Goal: Information Seeking & Learning: Check status

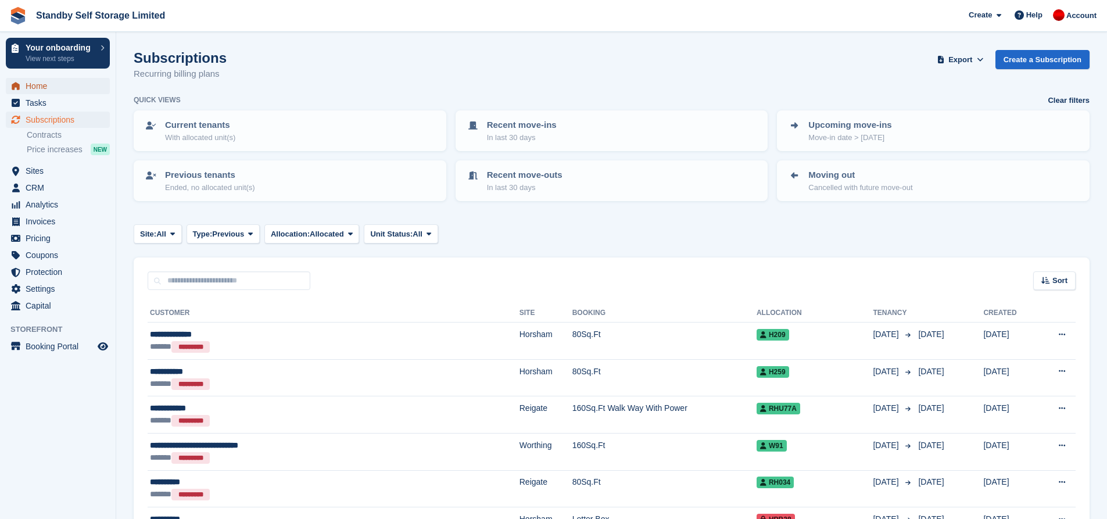
click at [45, 91] on span "Home" at bounding box center [61, 86] width 70 height 16
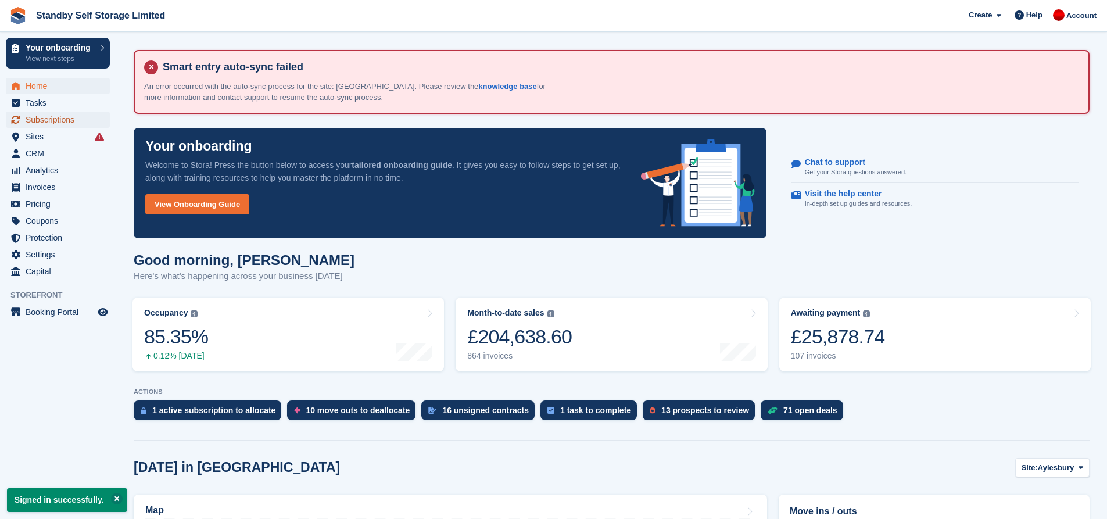
click at [57, 114] on span "Subscriptions" at bounding box center [61, 120] width 70 height 16
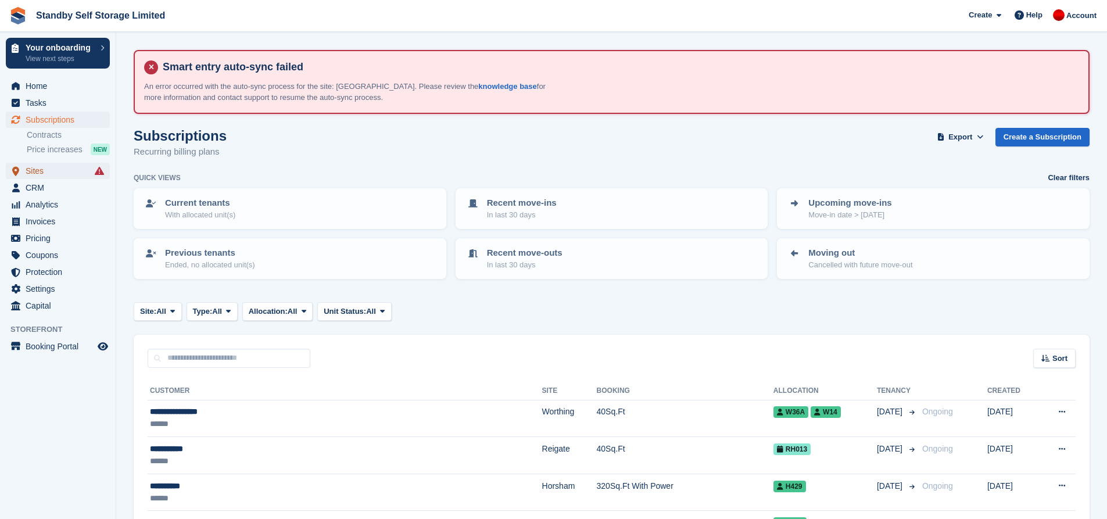
click at [42, 168] on span "Sites" at bounding box center [61, 171] width 70 height 16
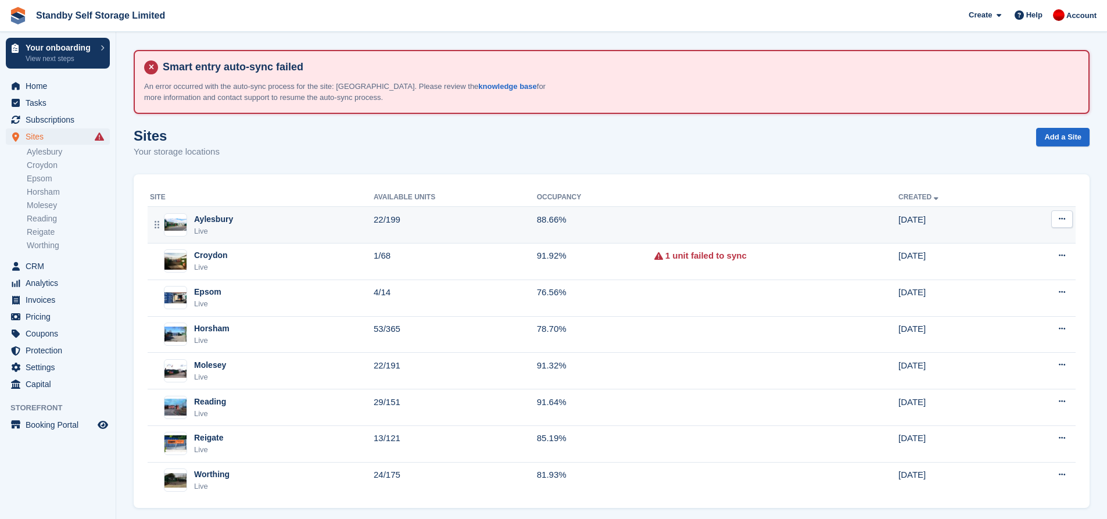
click at [335, 223] on div "Aylesbury Live" at bounding box center [262, 225] width 224 height 24
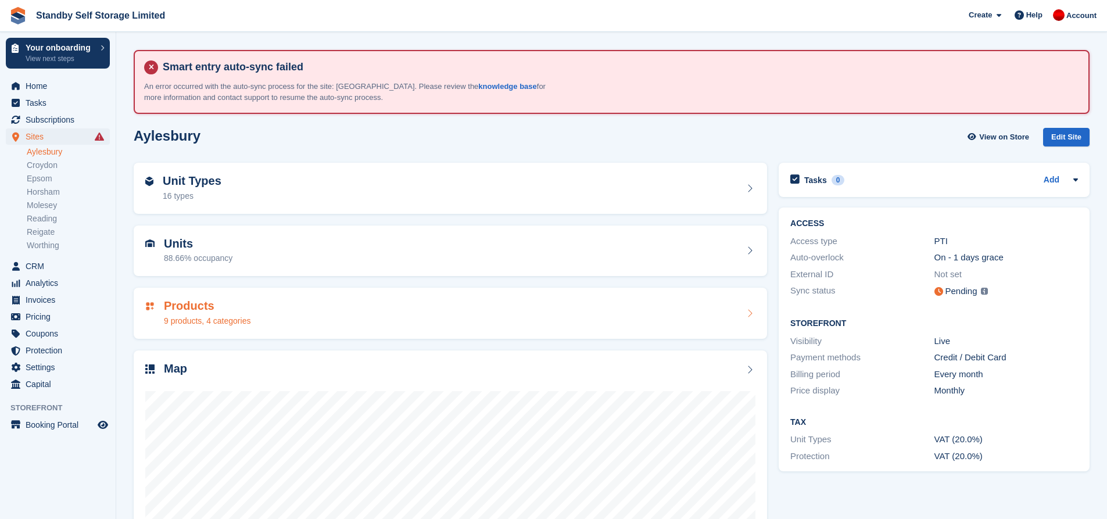
click at [288, 317] on div "Products 9 products, 4 categories" at bounding box center [450, 313] width 610 height 28
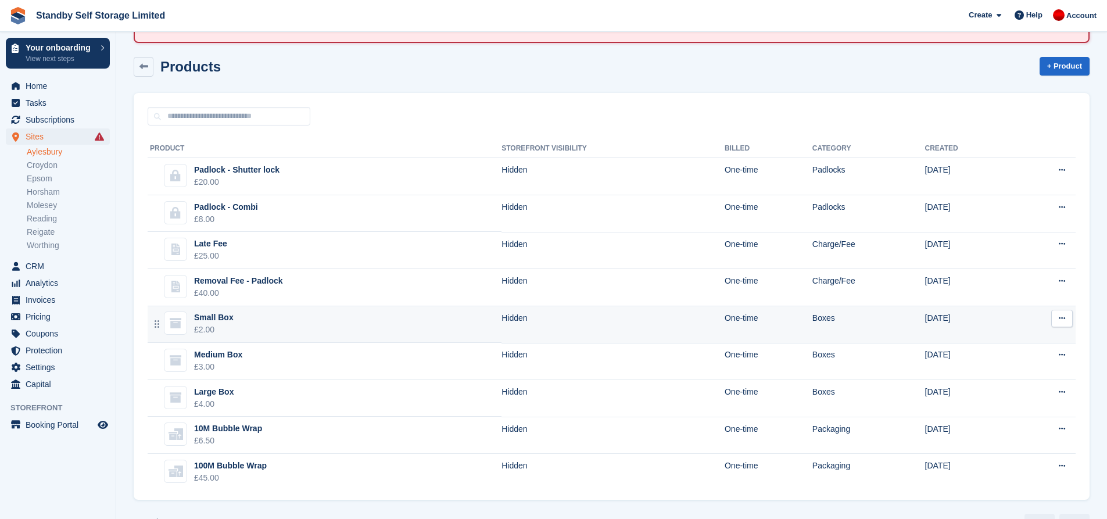
scroll to position [100, 0]
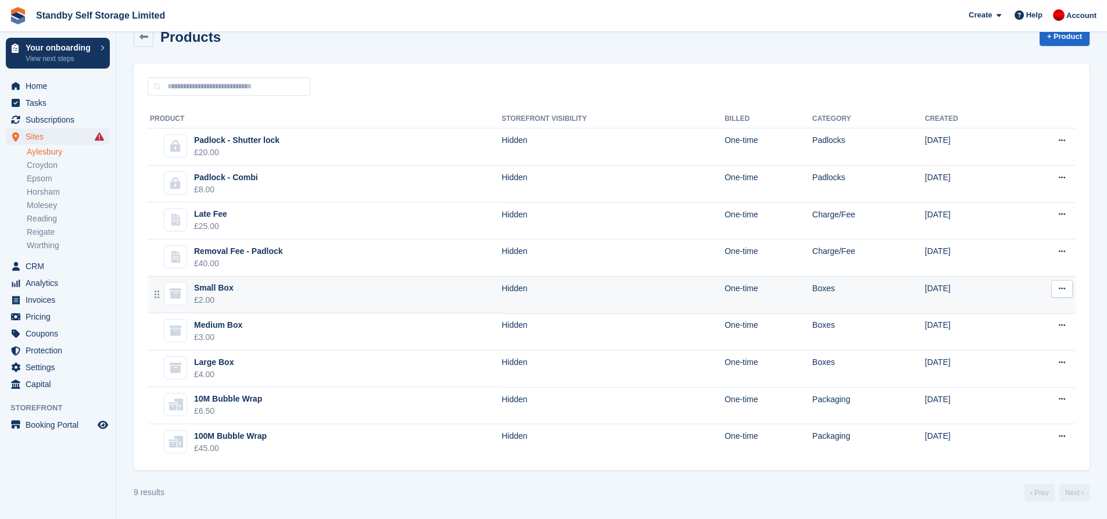
click at [308, 299] on td "Small Box £2.00" at bounding box center [325, 295] width 354 height 37
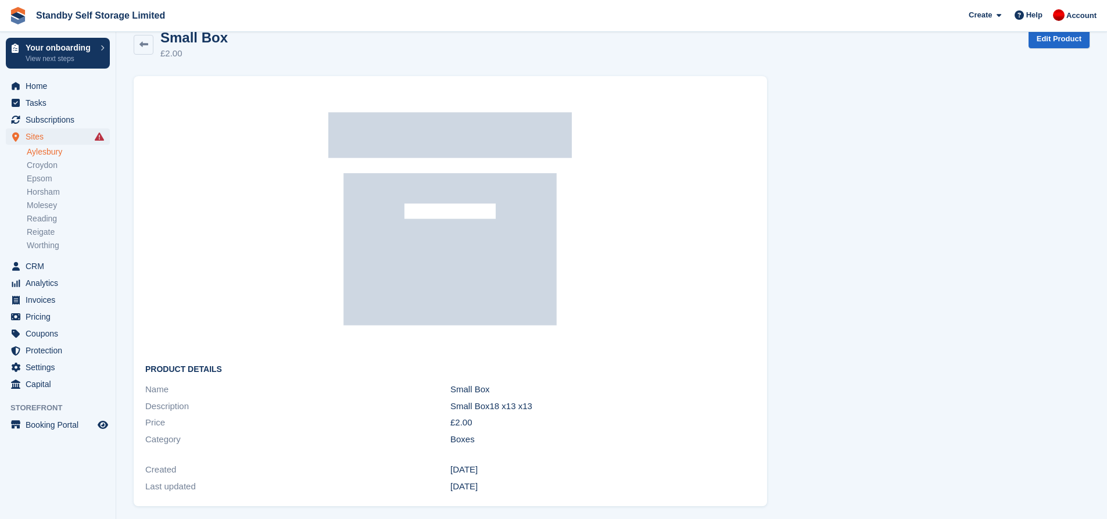
scroll to position [100, 0]
drag, startPoint x: 542, startPoint y: 401, endPoint x: 435, endPoint y: 398, distance: 106.9
click at [435, 398] on div "Description Small Box18 x13 x13" at bounding box center [450, 404] width 610 height 17
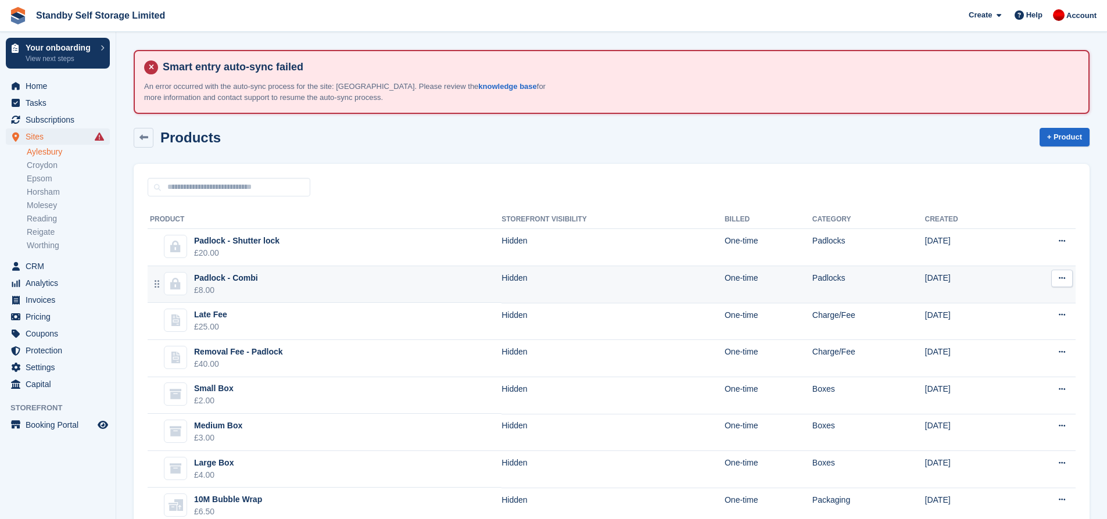
scroll to position [100, 0]
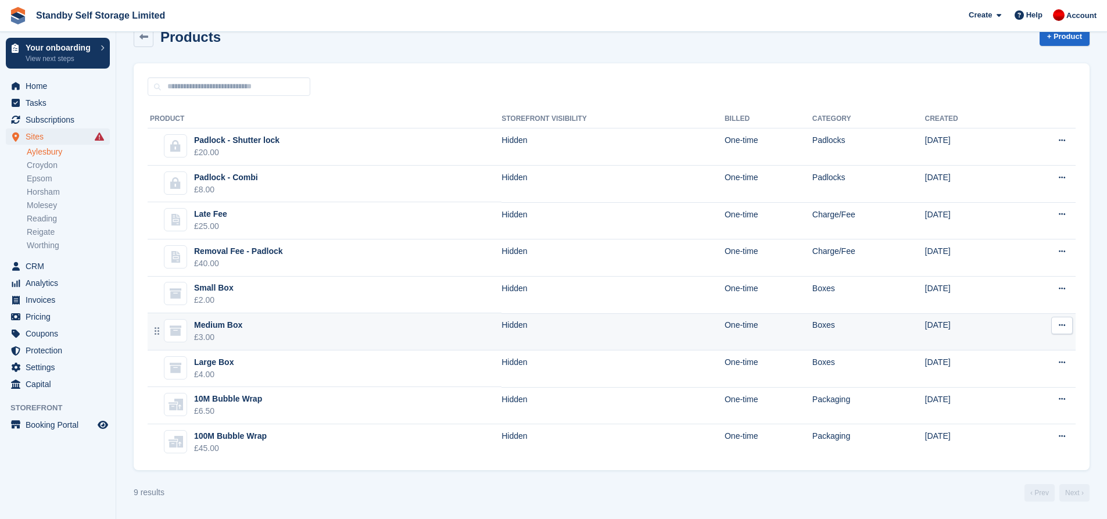
click at [325, 333] on td "Medium Box £3.00" at bounding box center [325, 331] width 354 height 37
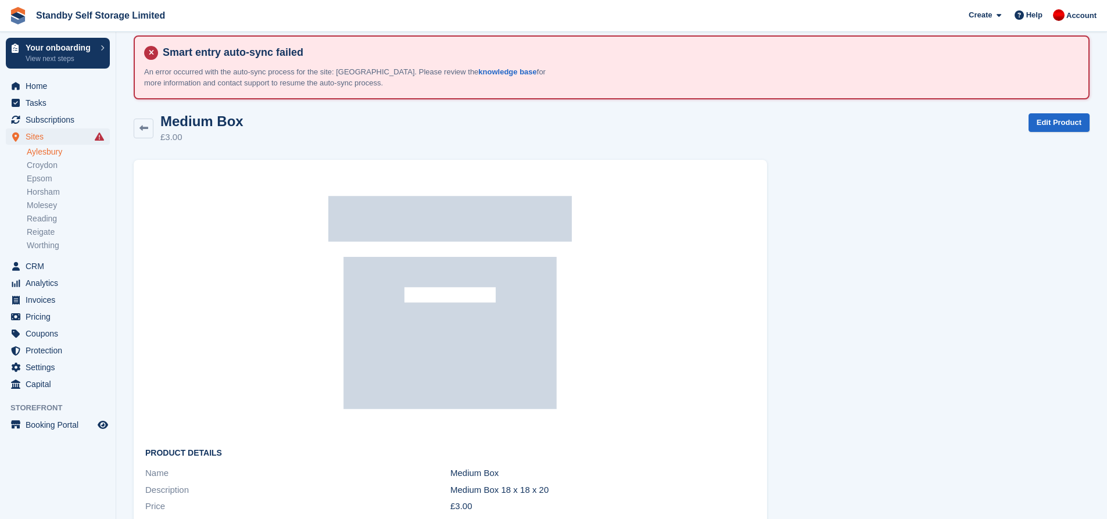
scroll to position [58, 0]
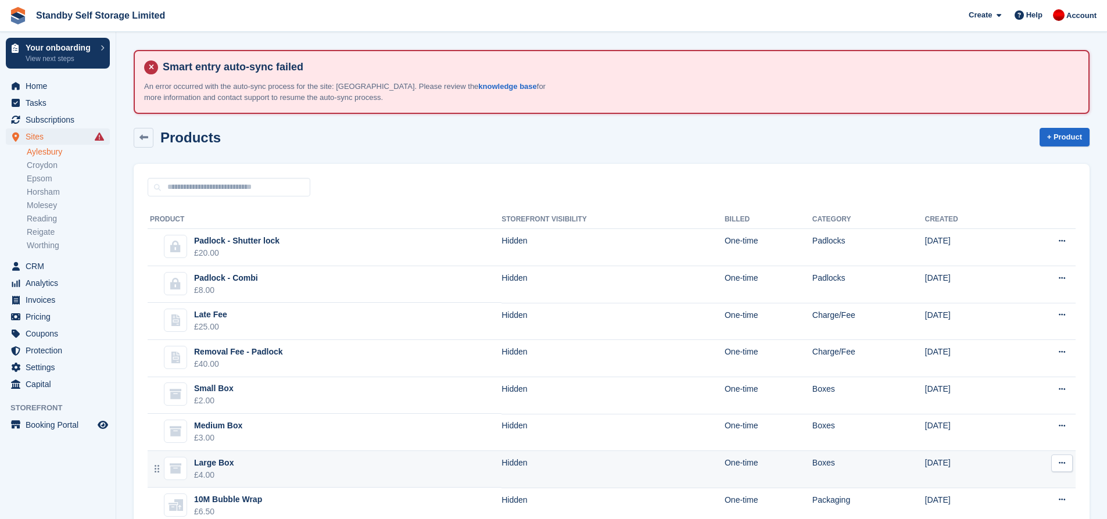
scroll to position [100, 0]
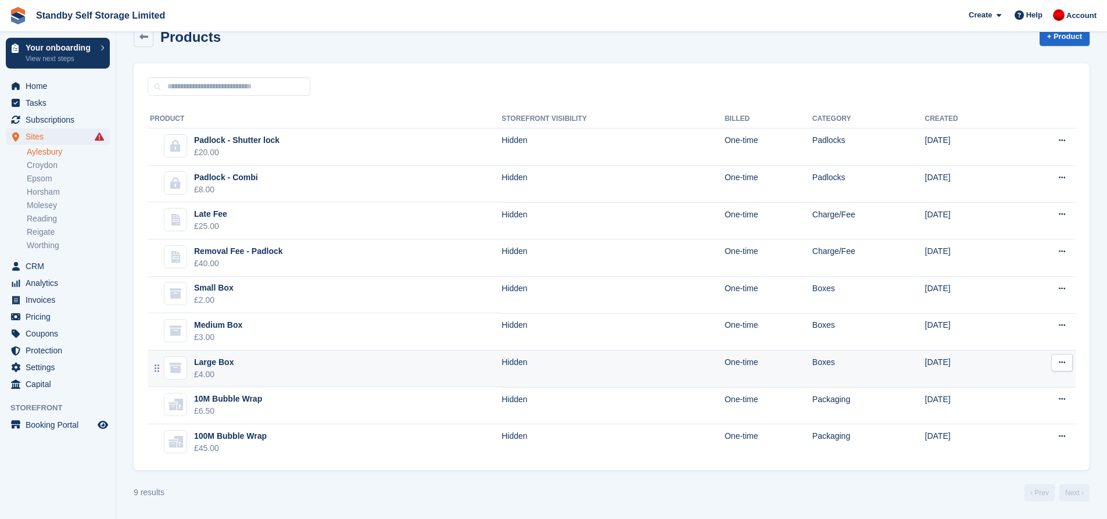
click at [357, 365] on td "Large Box £4.00" at bounding box center [325, 368] width 354 height 37
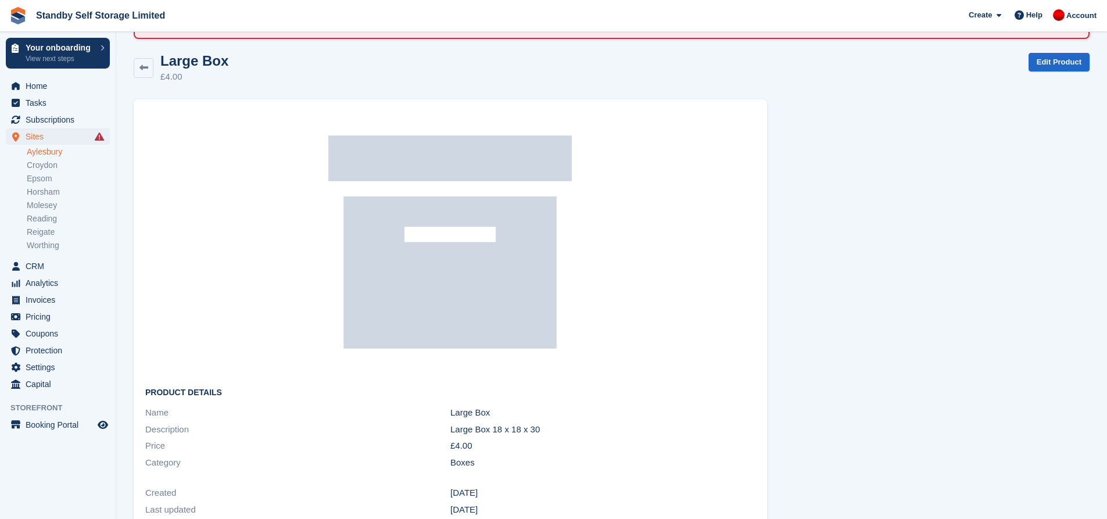
scroll to position [100, 0]
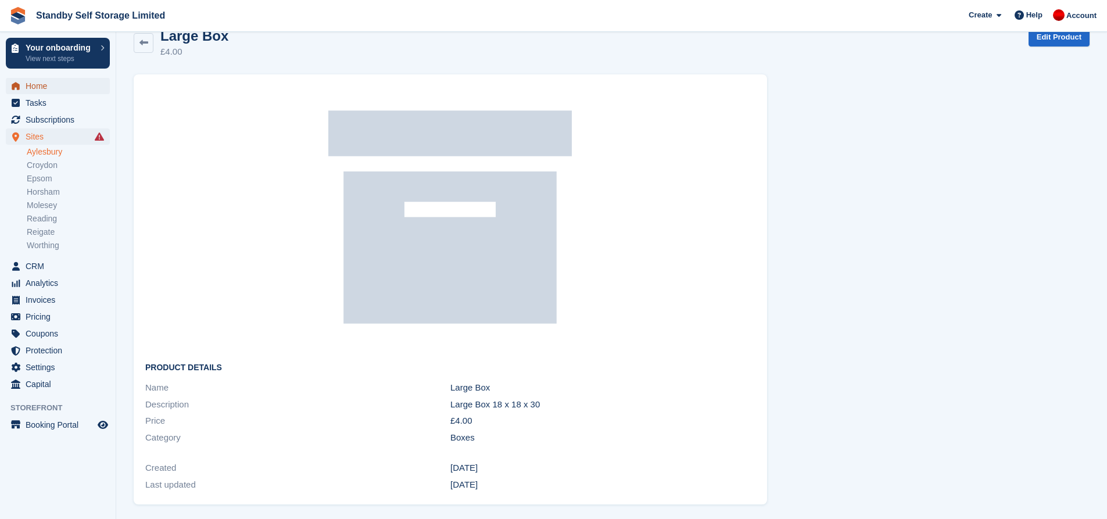
click at [60, 90] on span "Home" at bounding box center [61, 86] width 70 height 16
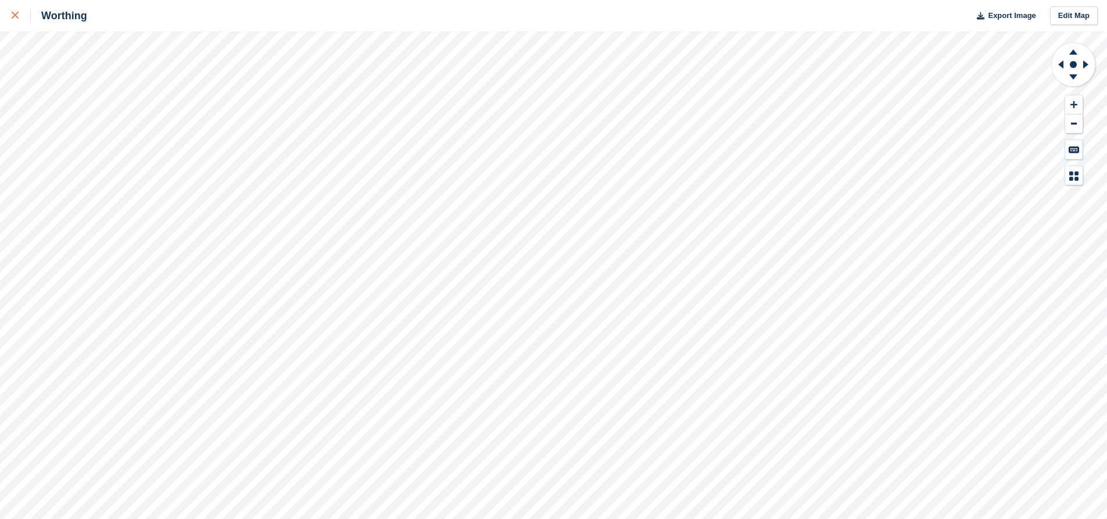
click at [22, 10] on div at bounding box center [21, 16] width 19 height 14
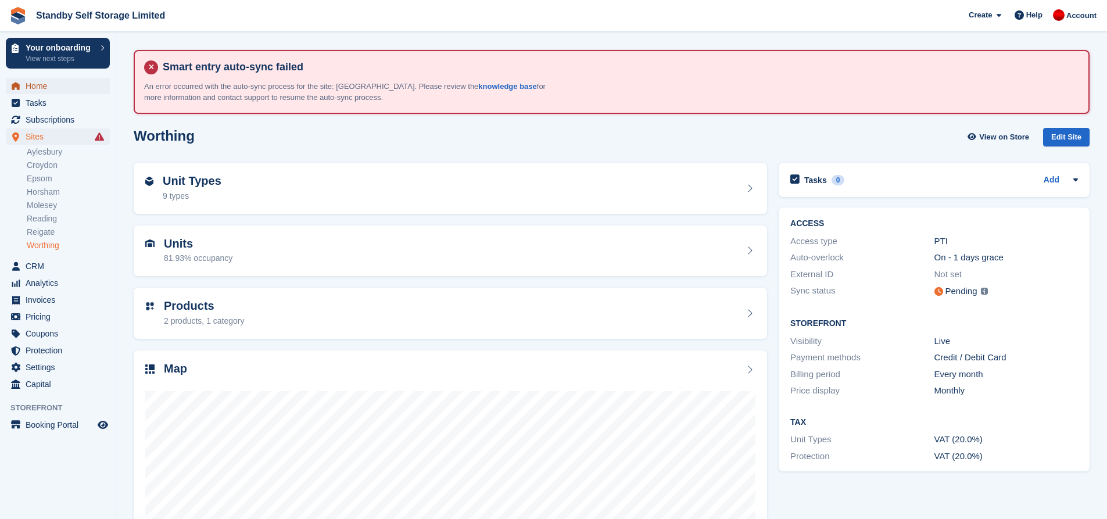
click at [58, 90] on span "Home" at bounding box center [61, 86] width 70 height 16
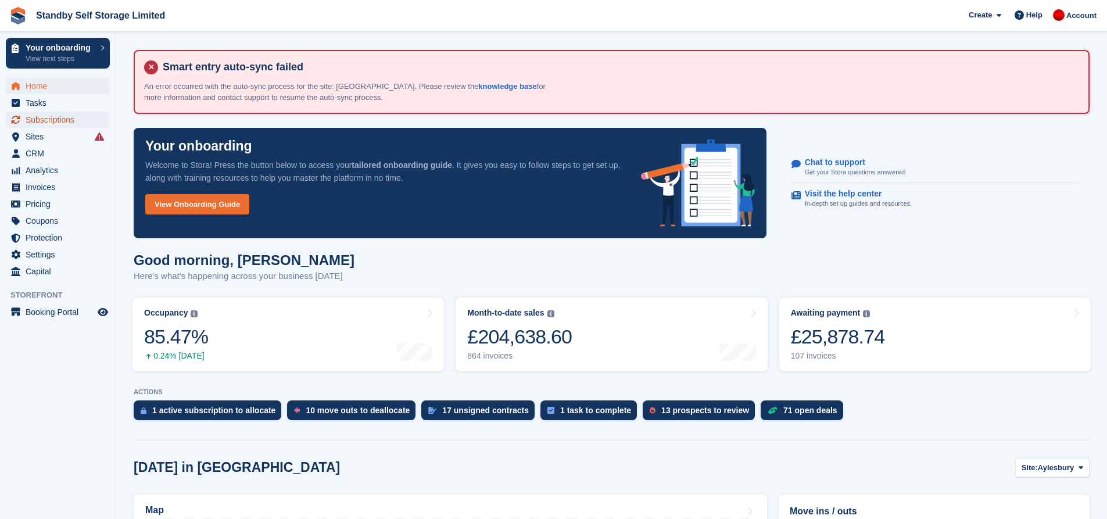
click at [45, 120] on span "Subscriptions" at bounding box center [61, 120] width 70 height 16
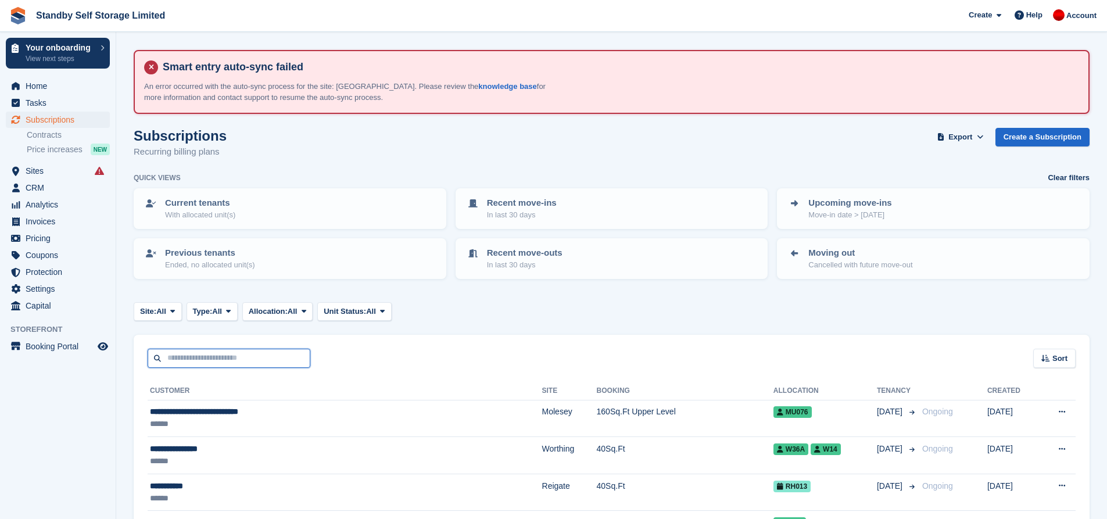
click at [175, 354] on input "text" at bounding box center [229, 358] width 163 height 19
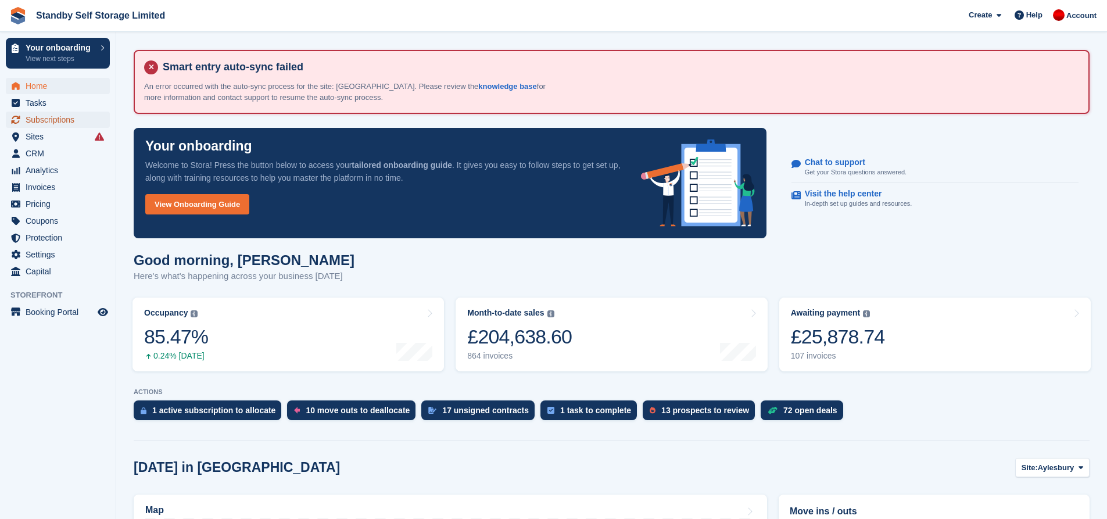
click at [60, 124] on span "Subscriptions" at bounding box center [61, 120] width 70 height 16
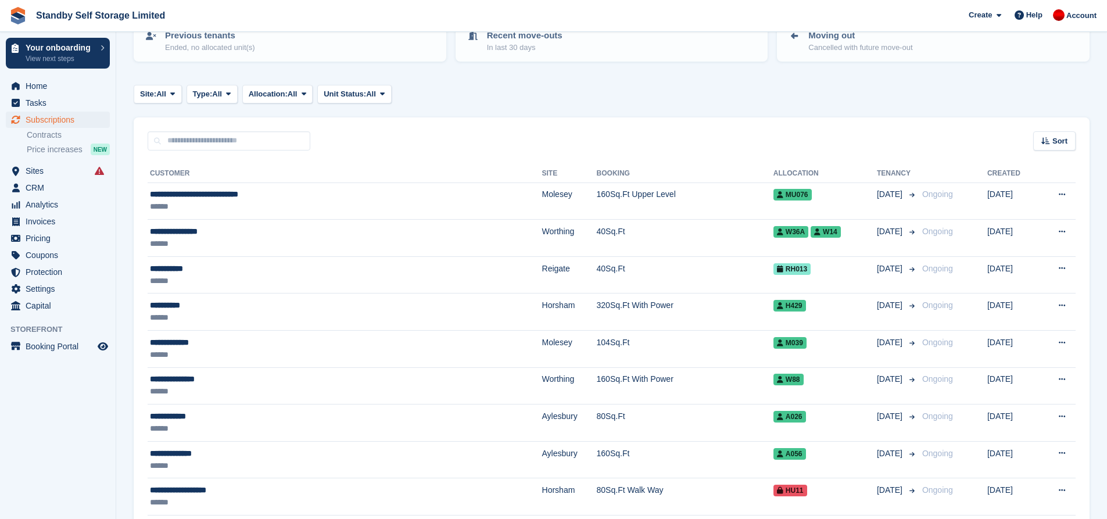
scroll to position [174, 0]
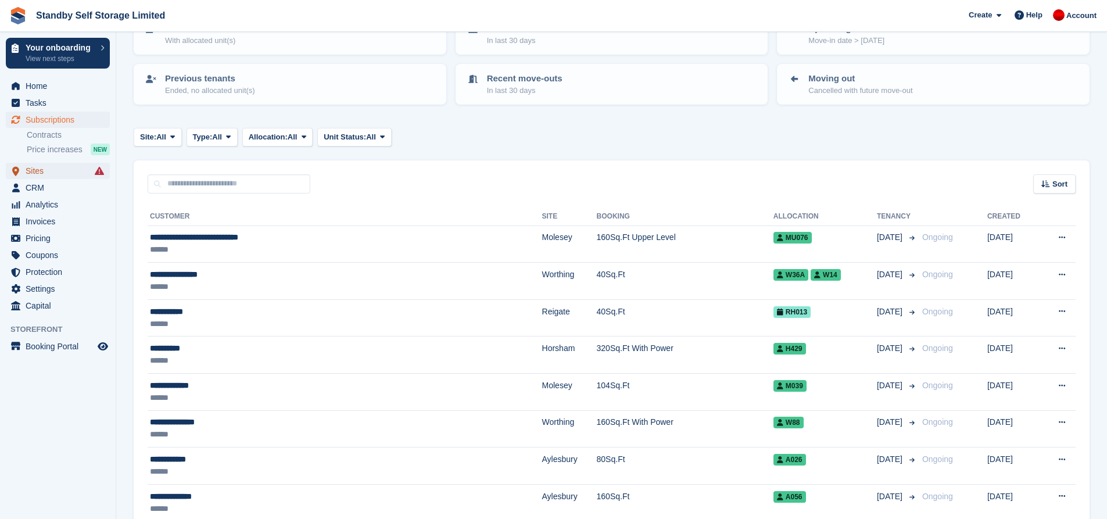
click at [60, 166] on span "Sites" at bounding box center [61, 171] width 70 height 16
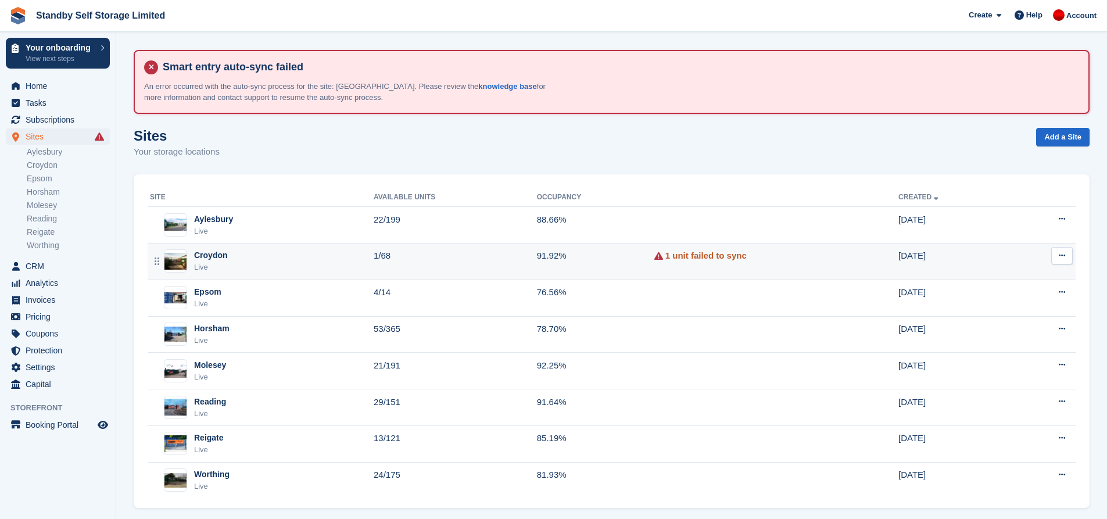
click at [719, 253] on link "1 unit failed to sync" at bounding box center [705, 255] width 81 height 13
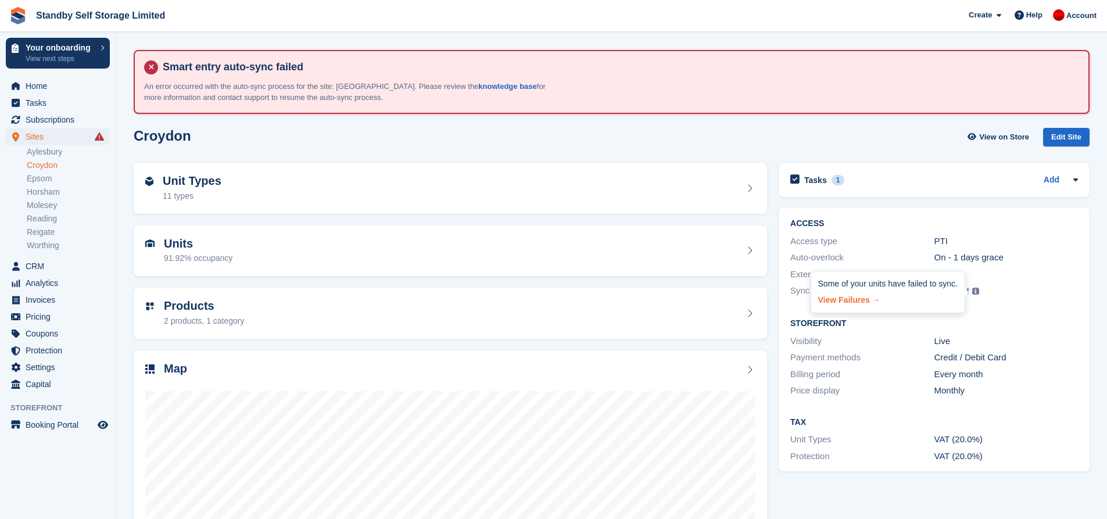
click at [859, 299] on link "View Failures →" at bounding box center [887, 298] width 139 height 16
click at [52, 123] on span "Subscriptions" at bounding box center [61, 120] width 70 height 16
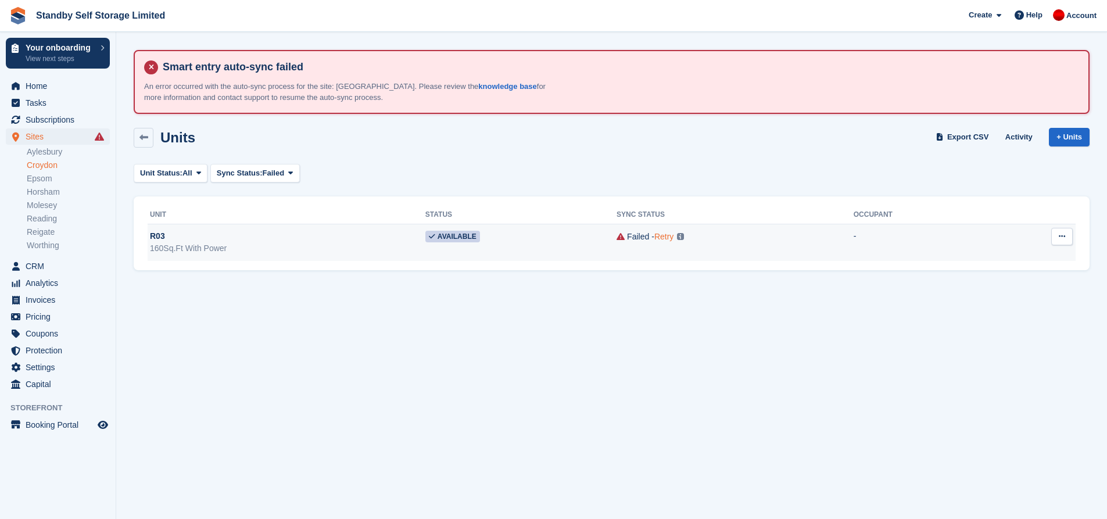
click at [654, 237] on link "Retry" at bounding box center [663, 236] width 19 height 9
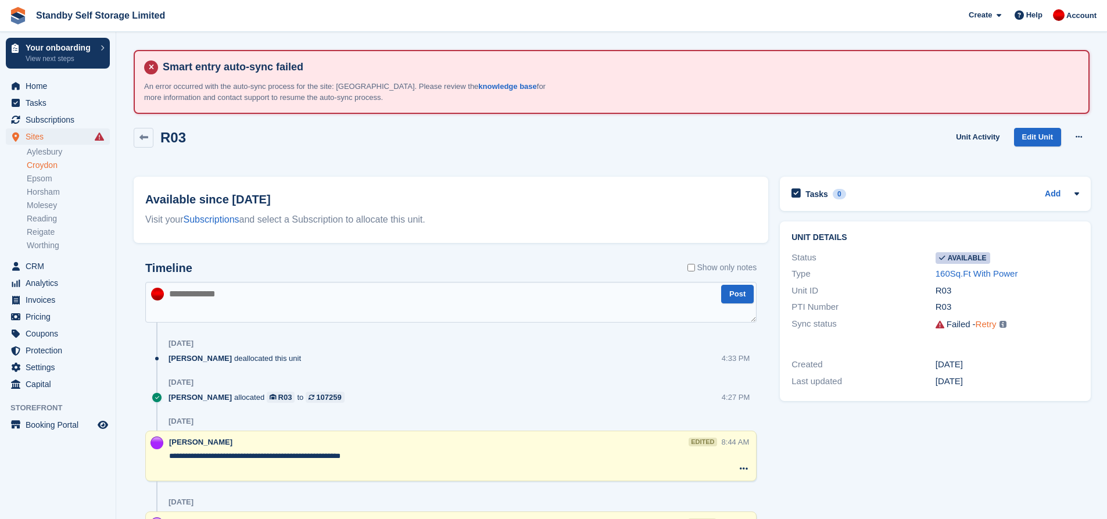
click at [992, 328] on link "Retry" at bounding box center [985, 324] width 21 height 10
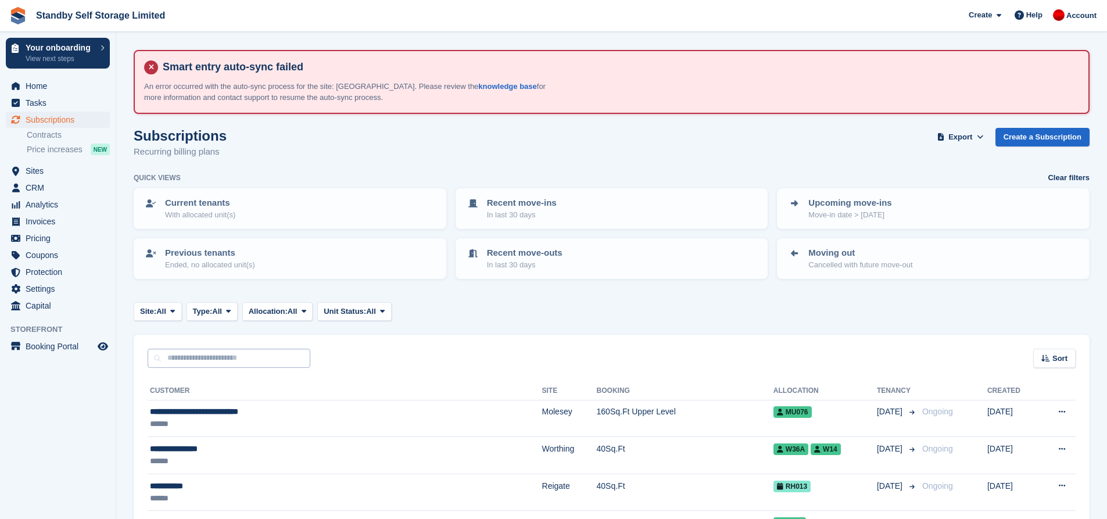
scroll to position [58, 0]
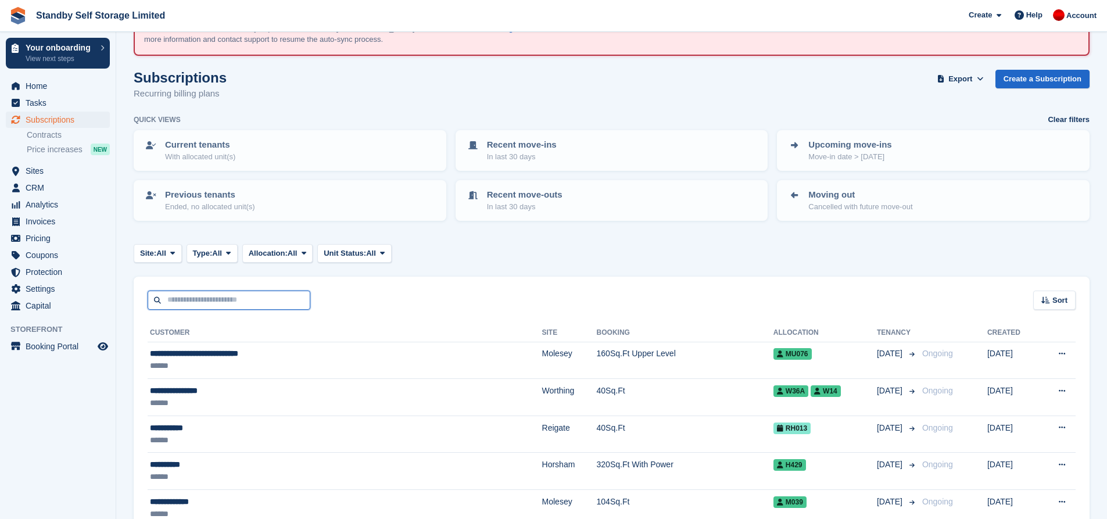
click at [238, 297] on input "text" at bounding box center [229, 299] width 163 height 19
type input "*******"
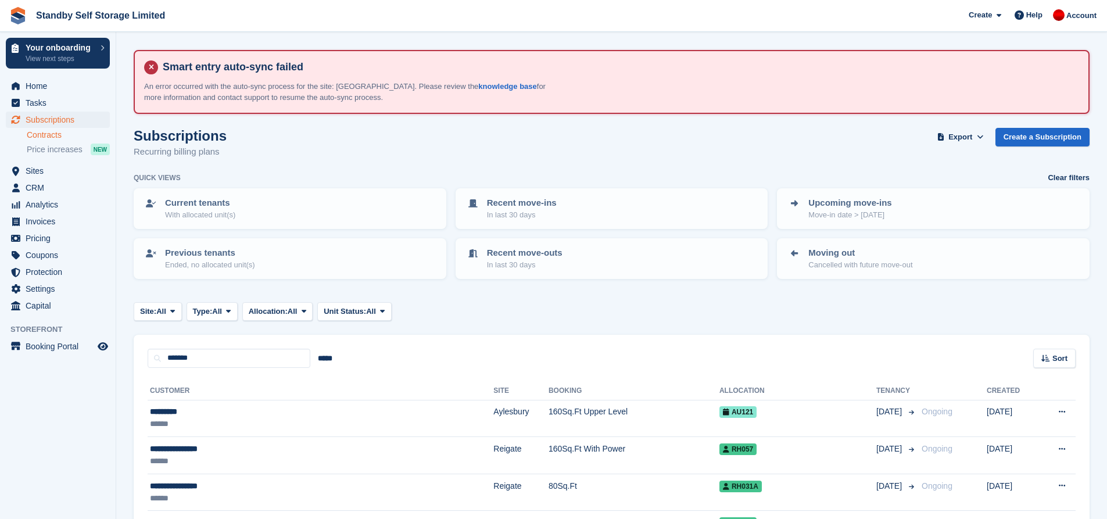
scroll to position [2, 0]
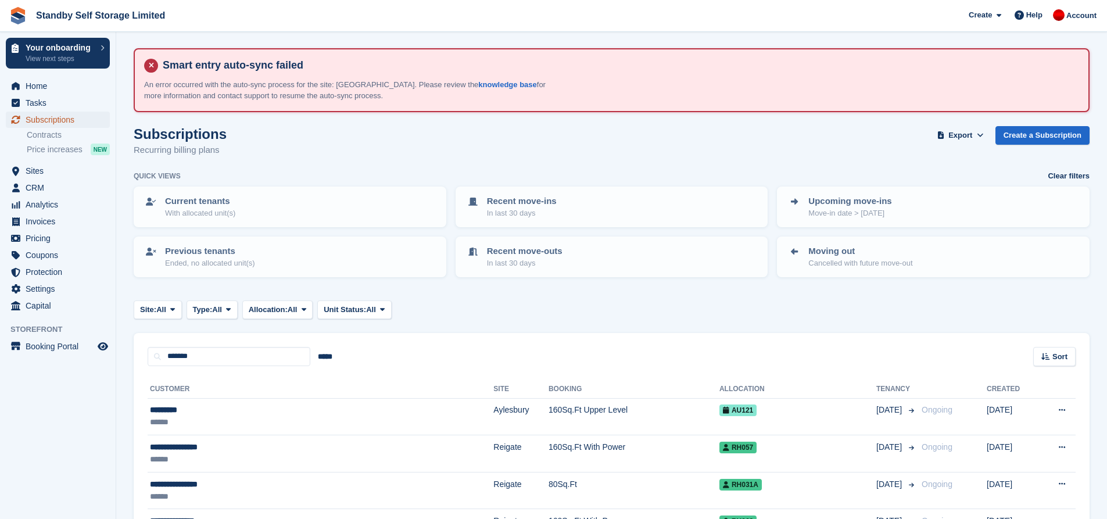
click at [68, 120] on span "Subscriptions" at bounding box center [61, 120] width 70 height 16
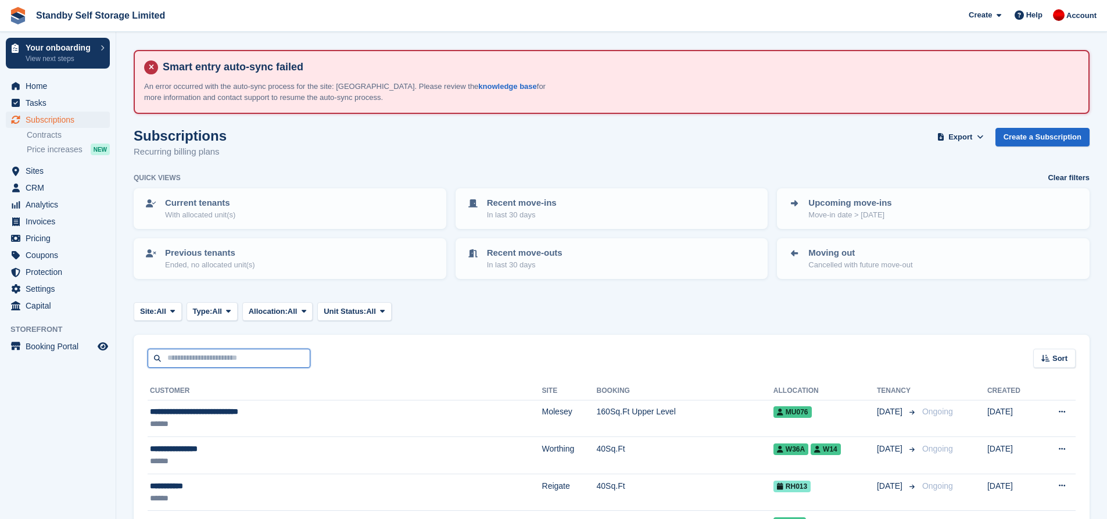
click at [209, 364] on input "text" at bounding box center [229, 358] width 163 height 19
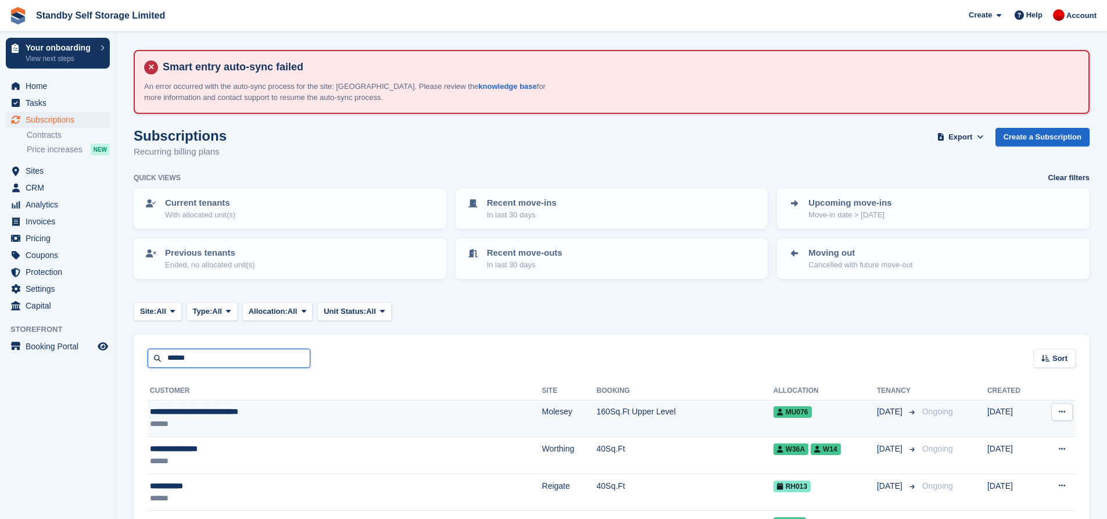
type input "******"
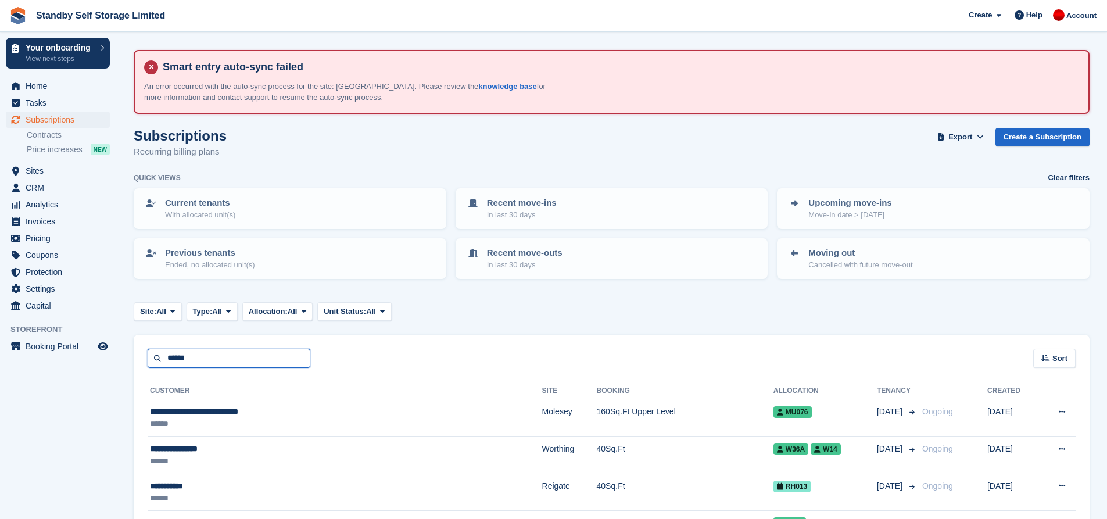
click at [227, 363] on input "******" at bounding box center [229, 358] width 163 height 19
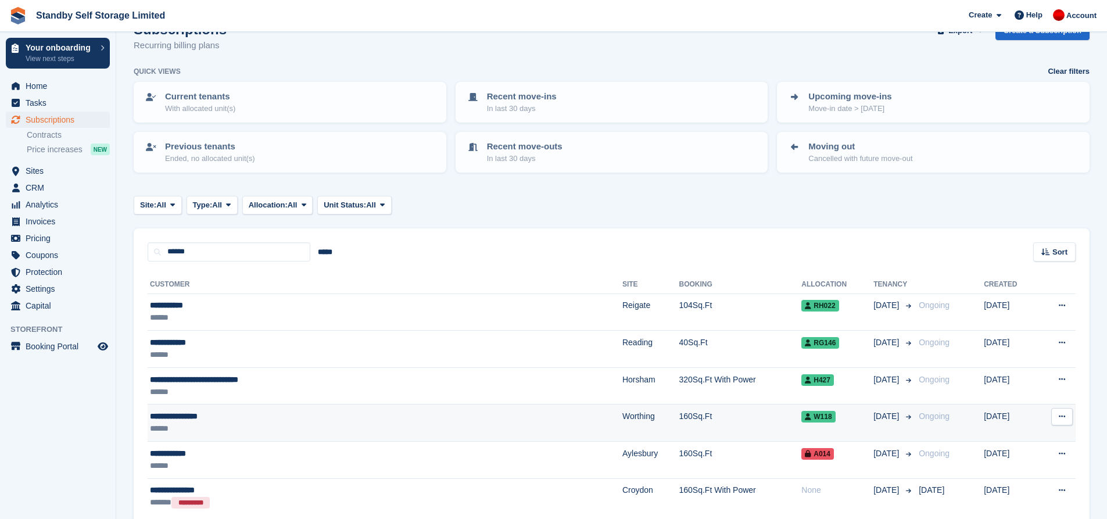
scroll to position [116, 0]
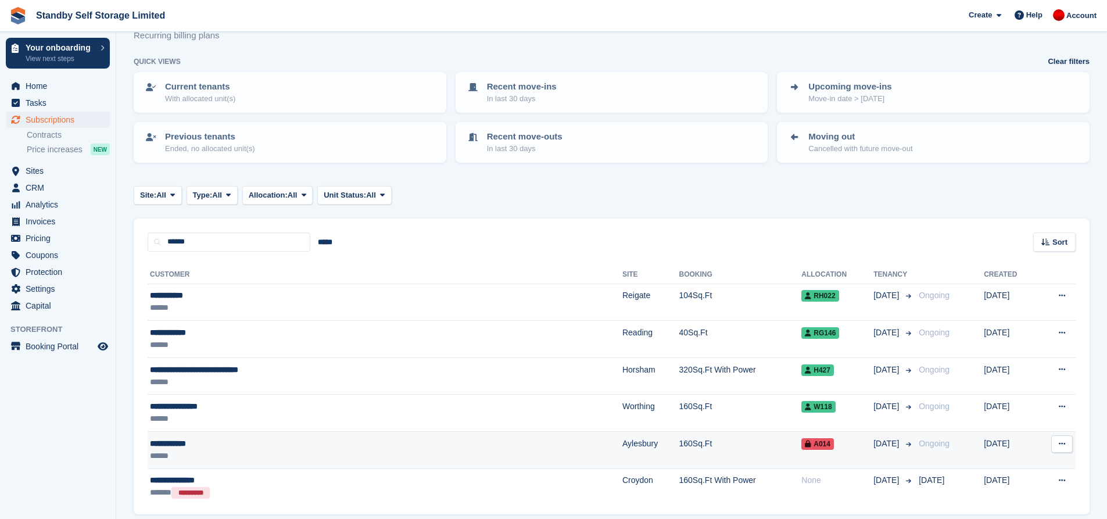
click at [622, 461] on td "Aylesbury" at bounding box center [650, 450] width 57 height 37
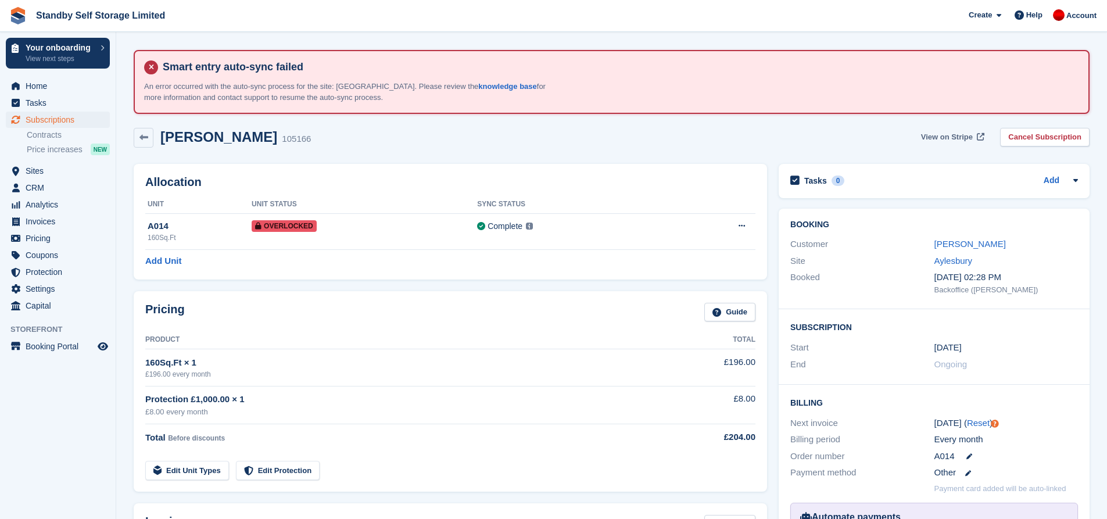
click at [952, 140] on span "View on Stripe" at bounding box center [947, 137] width 52 height 12
click at [60, 117] on span "Subscriptions" at bounding box center [61, 120] width 70 height 16
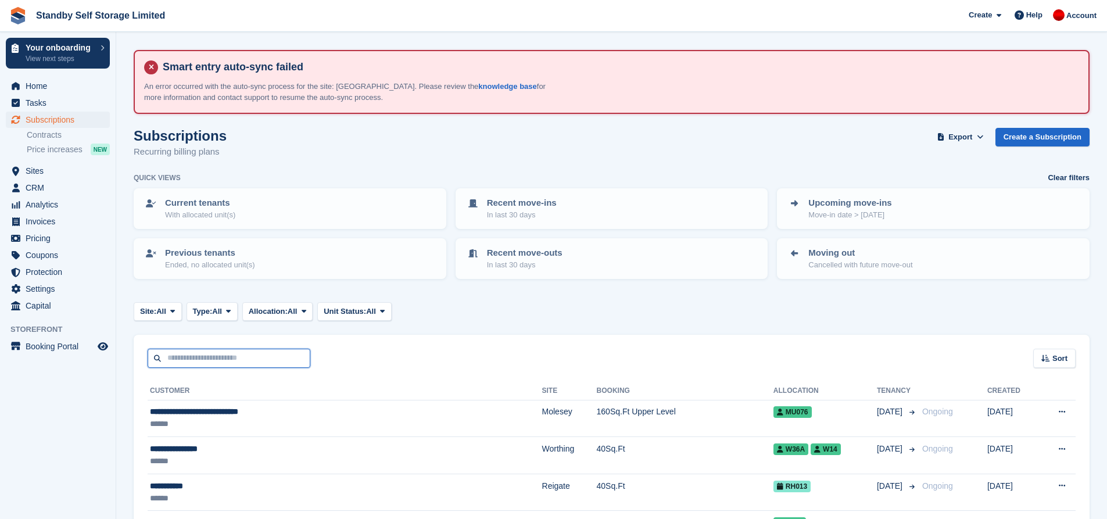
click at [226, 358] on input "text" at bounding box center [229, 358] width 163 height 19
type input "*"
type input "****"
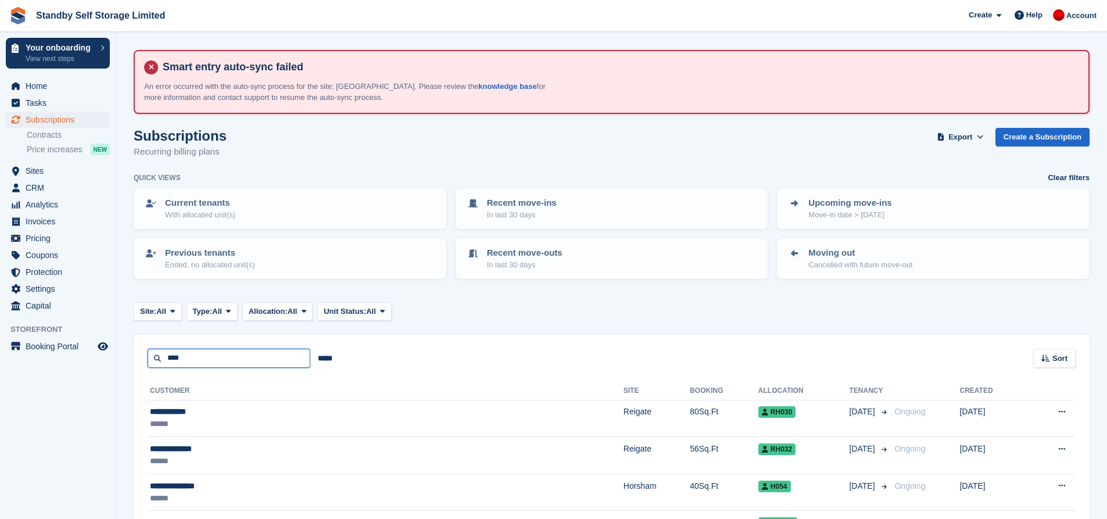
drag, startPoint x: 206, startPoint y: 361, endPoint x: 86, endPoint y: 337, distance: 122.0
click at [86, 337] on div "Your onboarding View next steps Home Tasks Subscriptions Subscriptions Subscrip…" at bounding box center [553, 302] width 1107 height 605
type input "*"
click at [67, 120] on span "Subscriptions" at bounding box center [61, 120] width 70 height 16
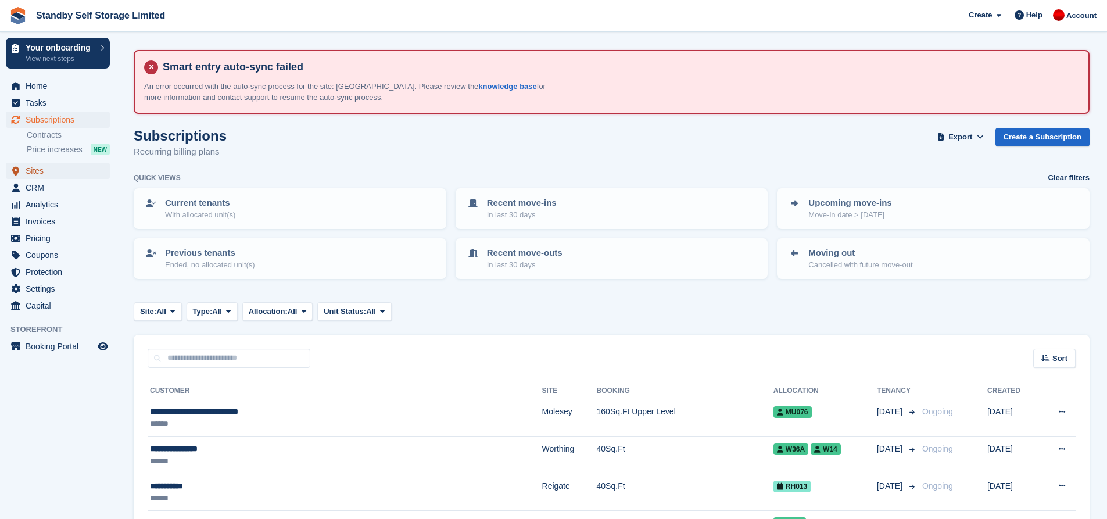
click at [52, 171] on span "Sites" at bounding box center [61, 171] width 70 height 16
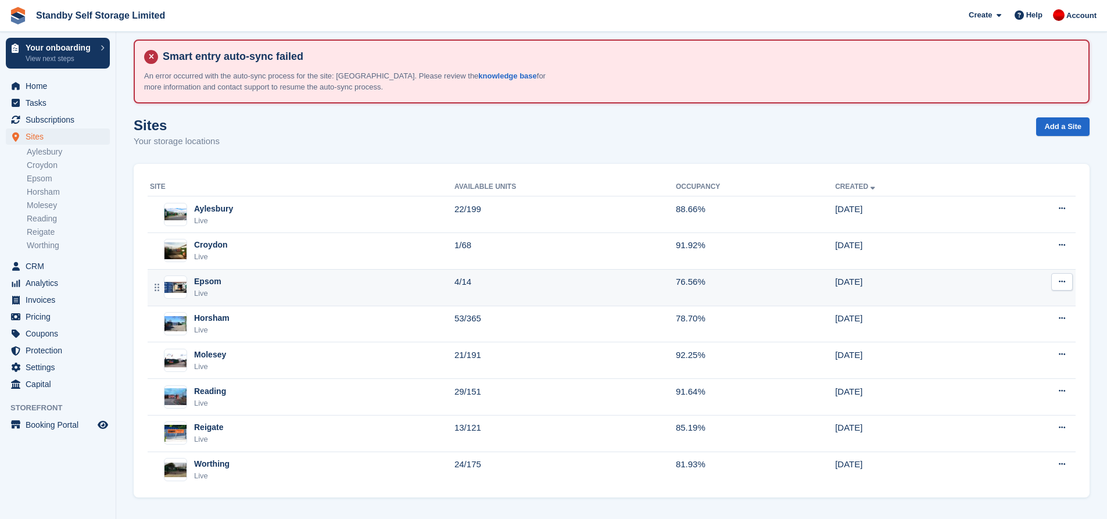
scroll to position [13, 0]
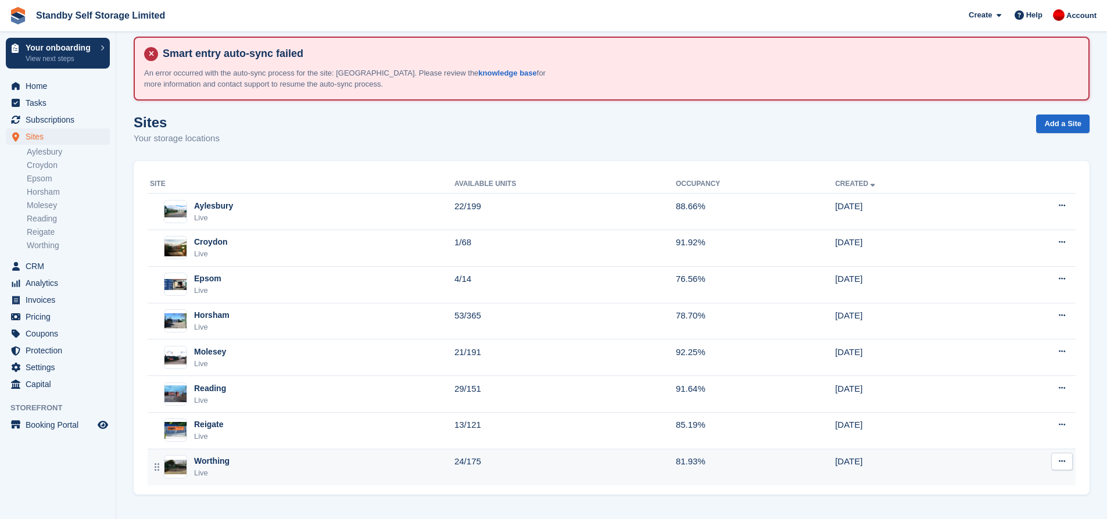
click at [272, 465] on div "Worthing Live" at bounding box center [302, 467] width 304 height 24
